Goal: Find specific page/section: Find specific page/section

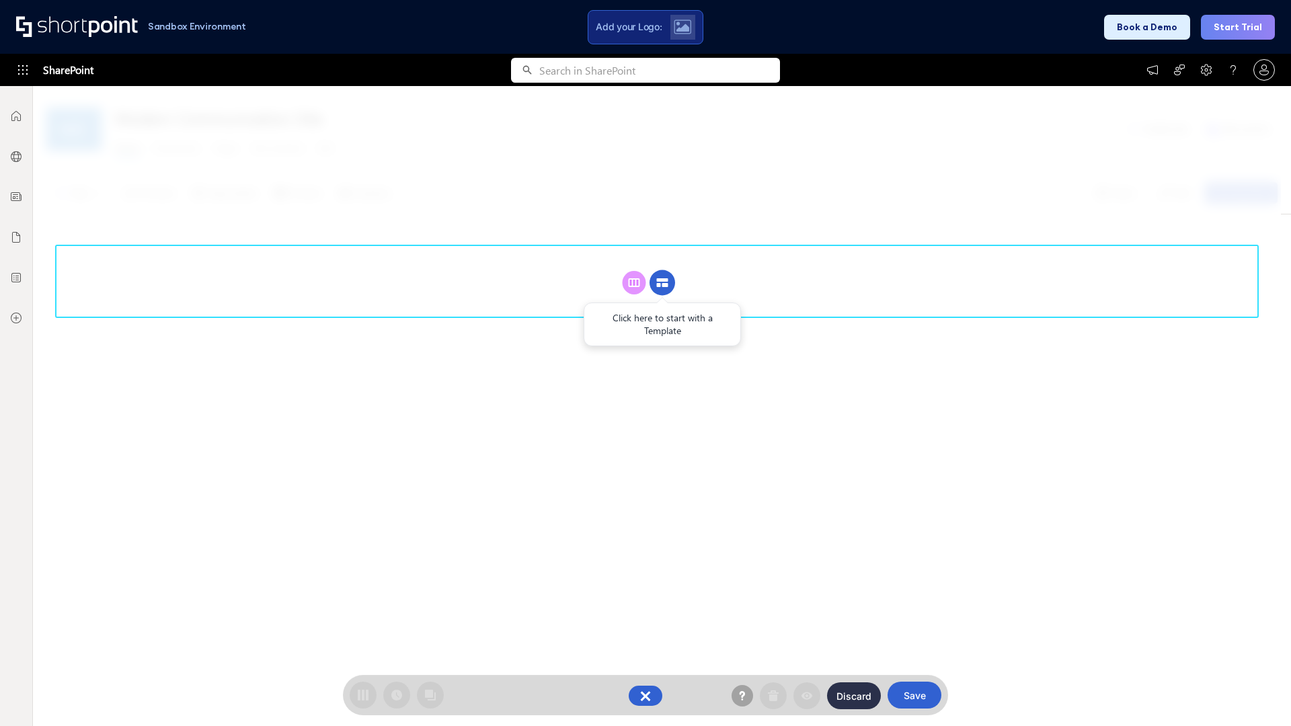
click at [662, 282] on circle at bounding box center [662, 283] width 26 height 26
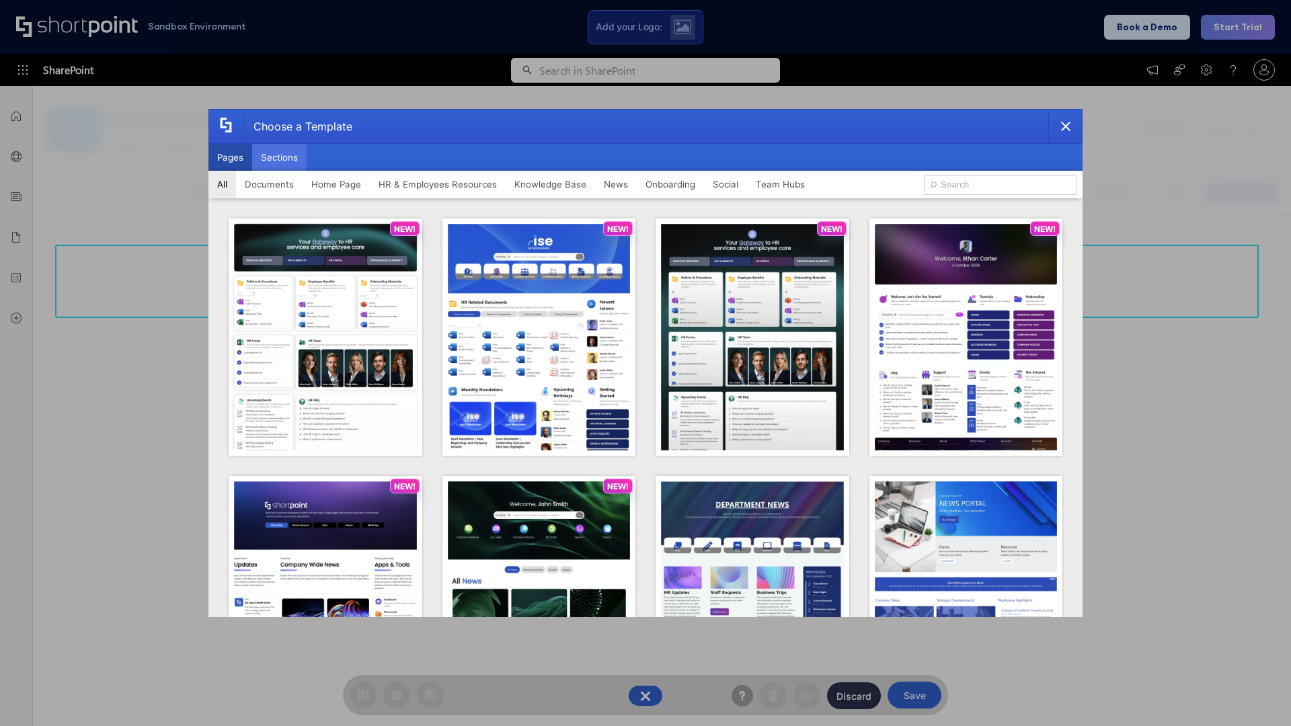
click at [279, 157] on button "Sections" at bounding box center [279, 157] width 54 height 27
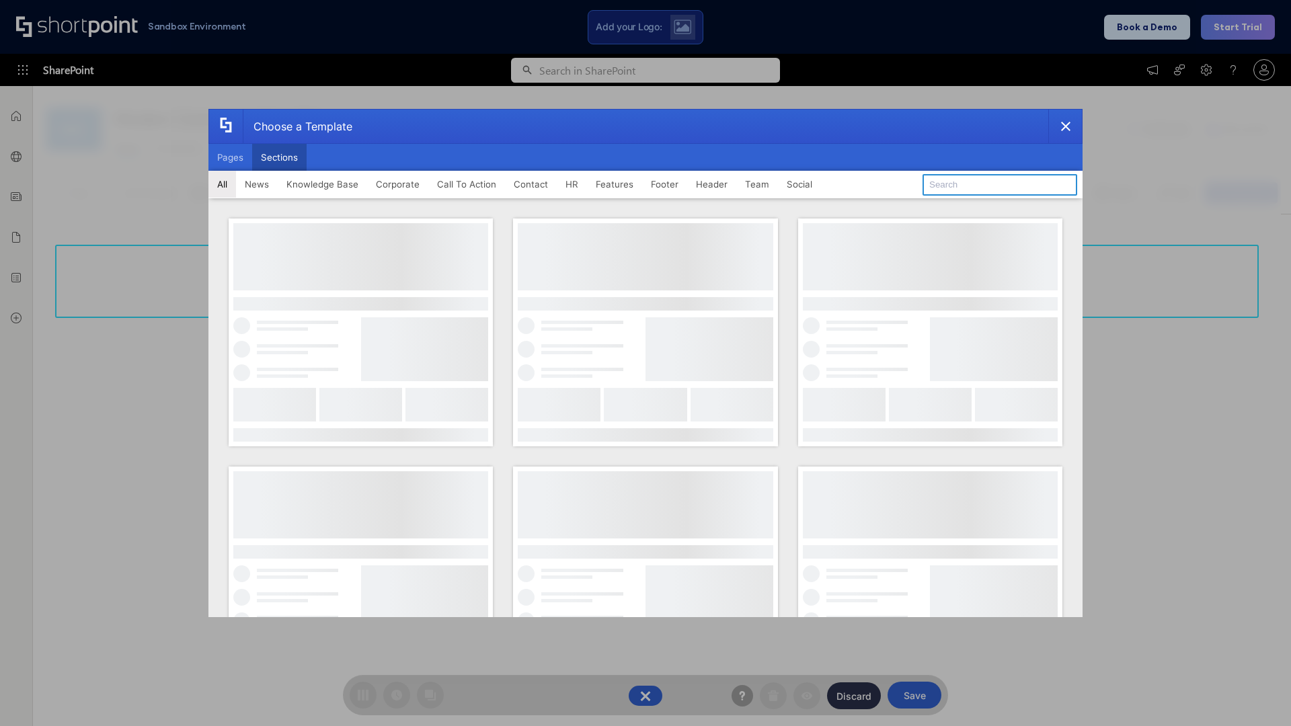
type input "FAQ 2"
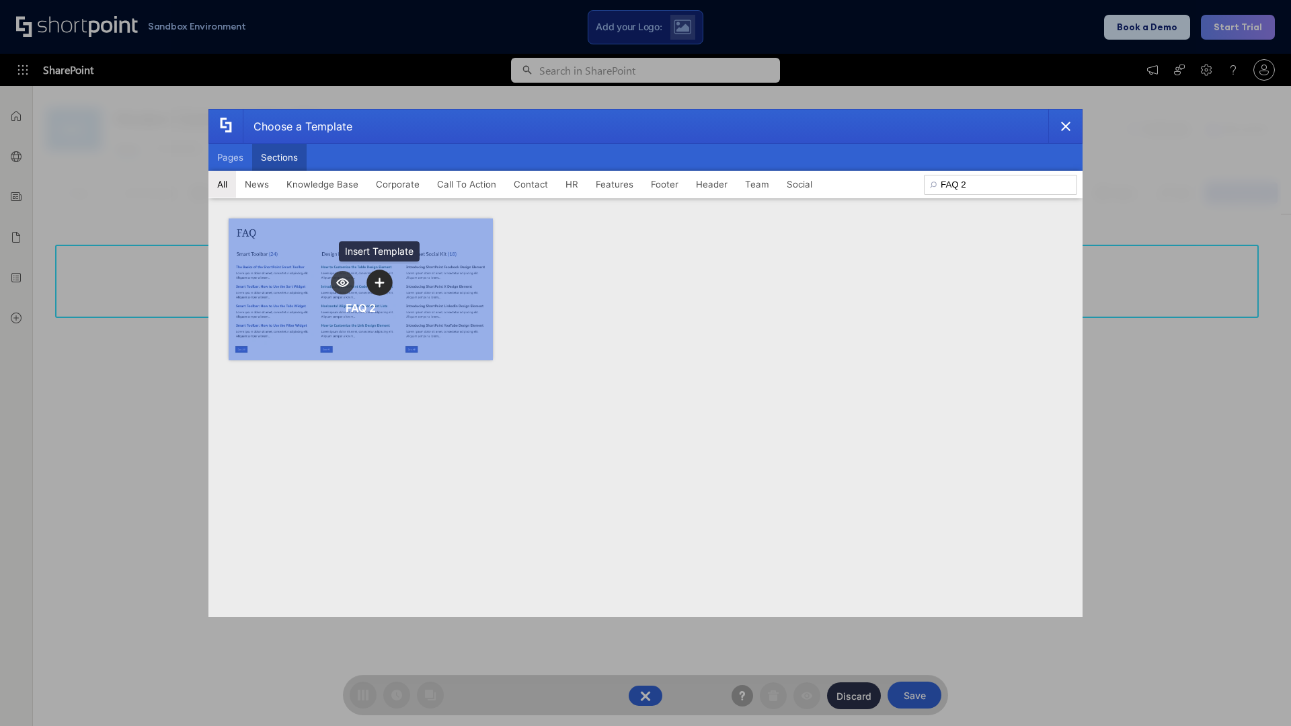
click at [379, 282] on icon "template selector" at bounding box center [378, 282] width 9 height 9
